Goal: Information Seeking & Learning: Learn about a topic

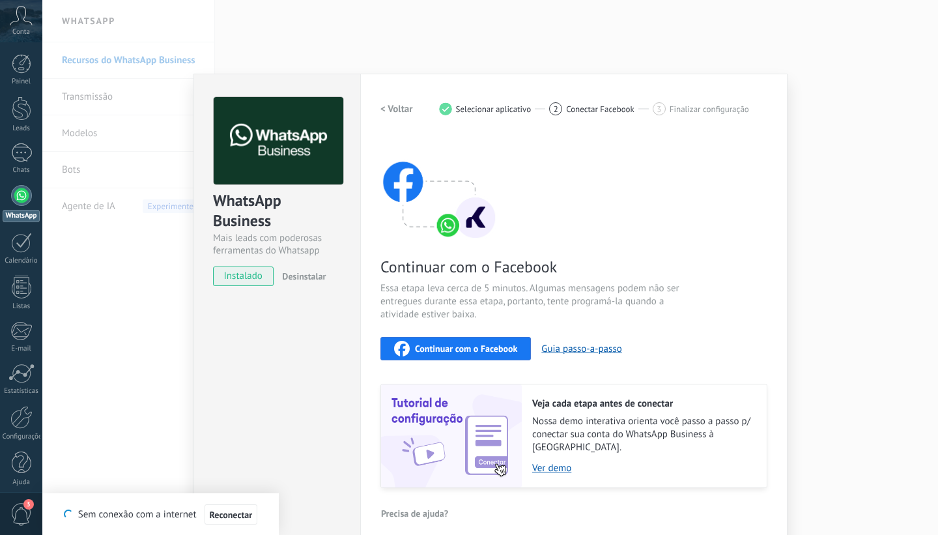
click at [543, 55] on div "WhatsApp Business Mais leads com poderosas ferramentas do Whatsapp instalado De…" at bounding box center [490, 267] width 896 height 535
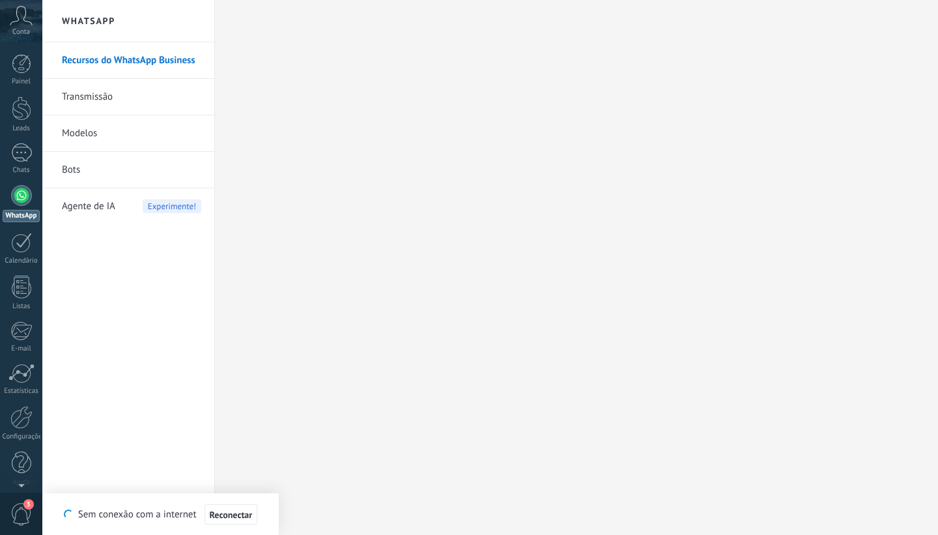
click at [23, 195] on div at bounding box center [21, 195] width 21 height 21
